Goal: Information Seeking & Learning: Check status

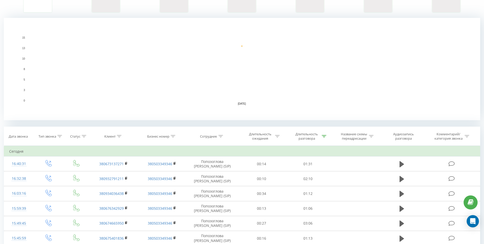
scroll to position [102, 0]
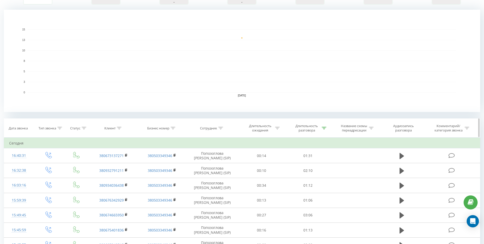
click at [316, 125] on div "Длительность разговора" at bounding box center [306, 128] width 27 height 9
click at [307, 167] on input "01:00" at bounding box center [308, 164] width 45 height 9
click at [295, 165] on input "text" at bounding box center [308, 164] width 45 height 9
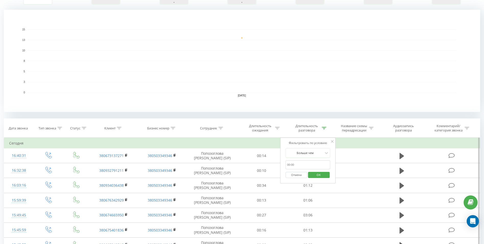
click at [296, 165] on input "text" at bounding box center [308, 164] width 45 height 9
type input "00:40"
click at [322, 175] on span "OK" at bounding box center [319, 175] width 14 height 8
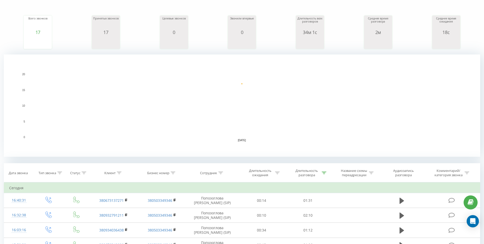
scroll to position [77, 0]
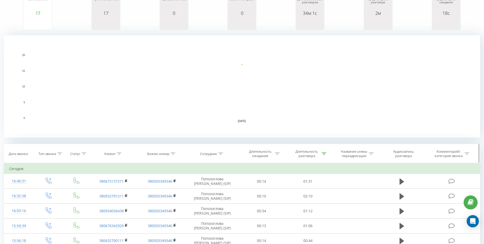
click at [306, 151] on div "Длительность разговора" at bounding box center [306, 153] width 27 height 9
click at [300, 190] on input "00:40" at bounding box center [308, 190] width 45 height 9
click at [300, 187] on input "text" at bounding box center [308, 190] width 45 height 9
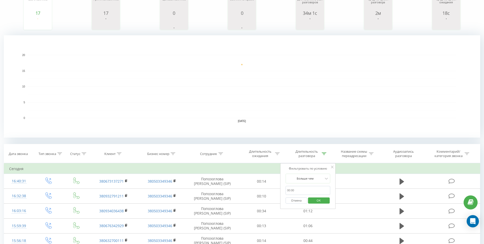
click at [300, 187] on input "text" at bounding box center [308, 190] width 45 height 9
type input "01:00"
click at [322, 202] on span "OK" at bounding box center [319, 200] width 14 height 8
